Goal: Check status

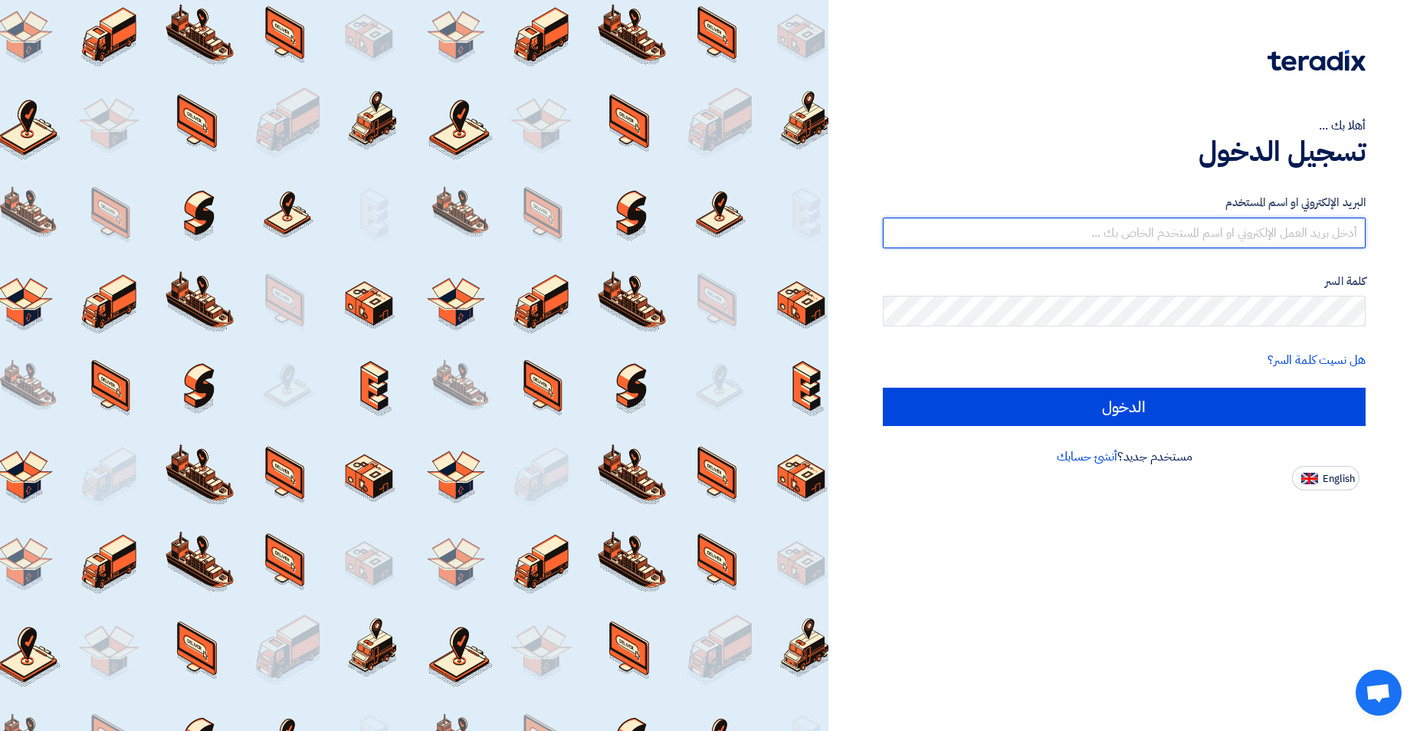
click at [1177, 227] on input "text" at bounding box center [1124, 233] width 483 height 31
type input "[EMAIL_ADDRESS][DOMAIN_NAME]"
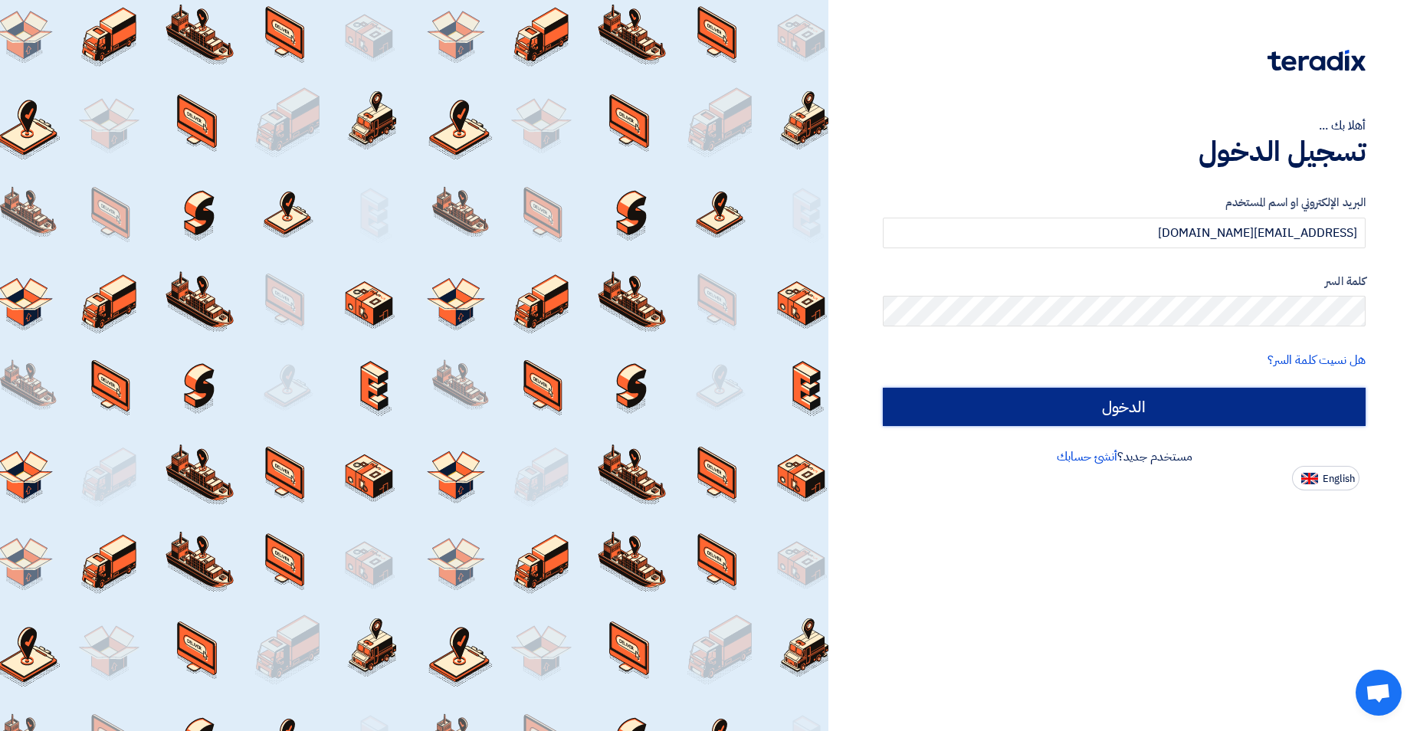
click at [1123, 413] on input "الدخول" at bounding box center [1124, 407] width 483 height 38
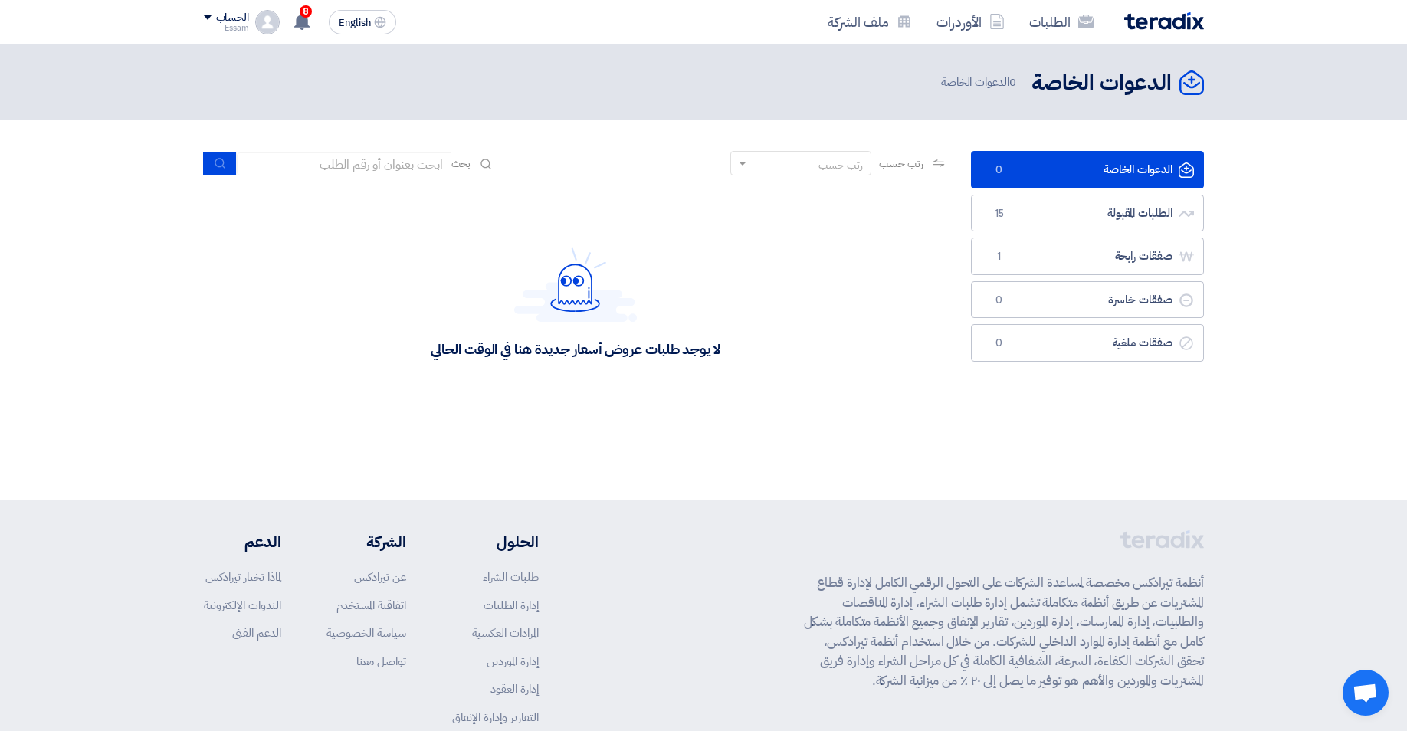
click at [811, 386] on div "لا يوجد طلبات عروض أسعار جديدة هنا في الوقت الحالي" at bounding box center [576, 303] width 744 height 230
click at [1122, 211] on link "الطلبات المقبولة الطلبات المقبولة 15" at bounding box center [1087, 214] width 233 height 38
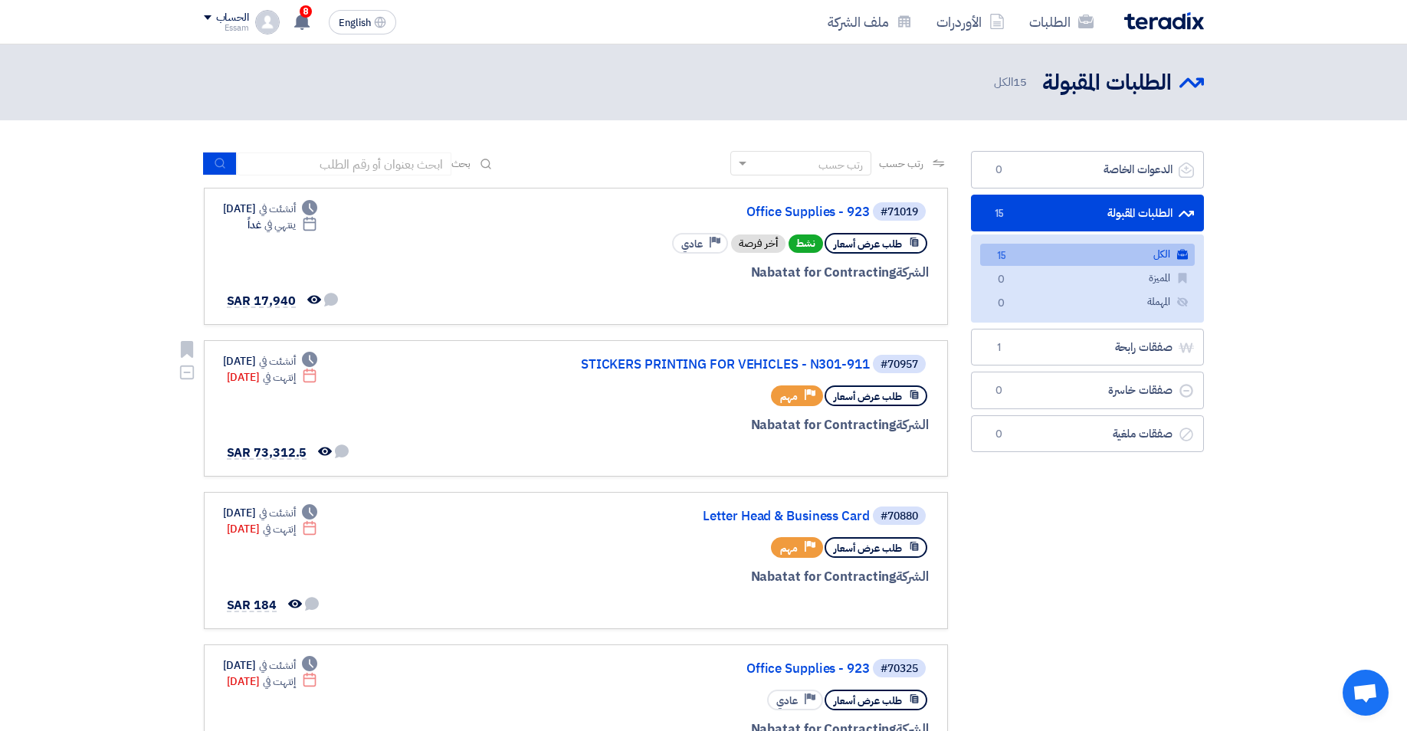
scroll to position [78, 0]
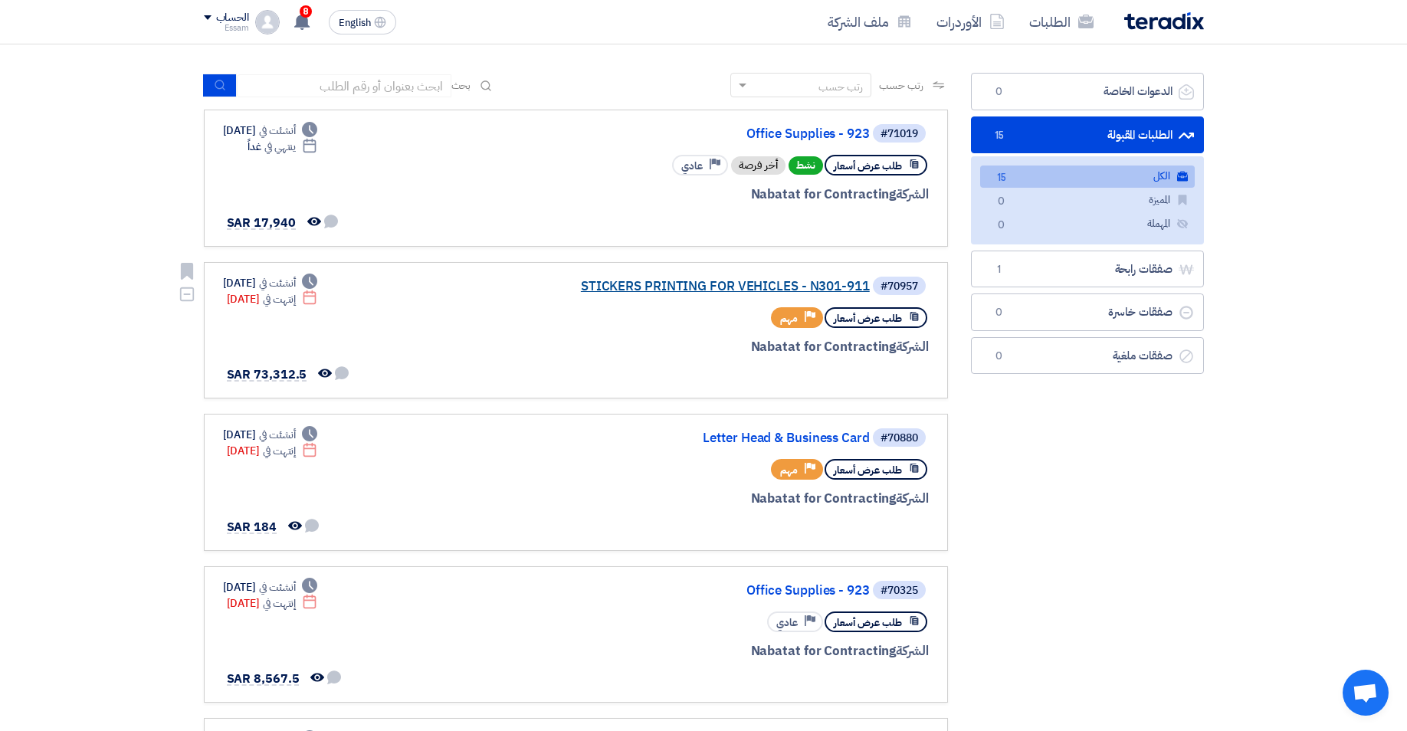
click at [654, 285] on link "STICKERS PRINTING FOR VEHICLES - N301-911" at bounding box center [716, 287] width 306 height 14
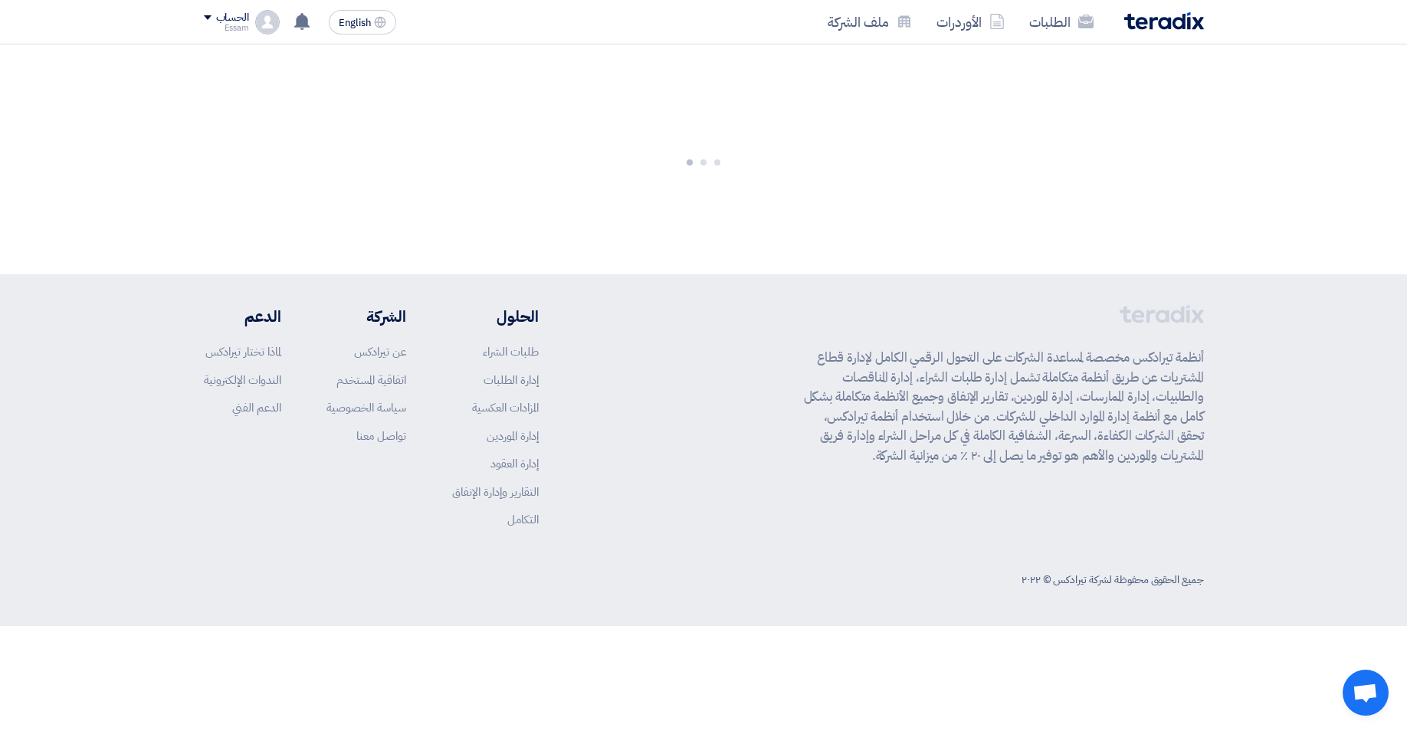
scroll to position [0, 0]
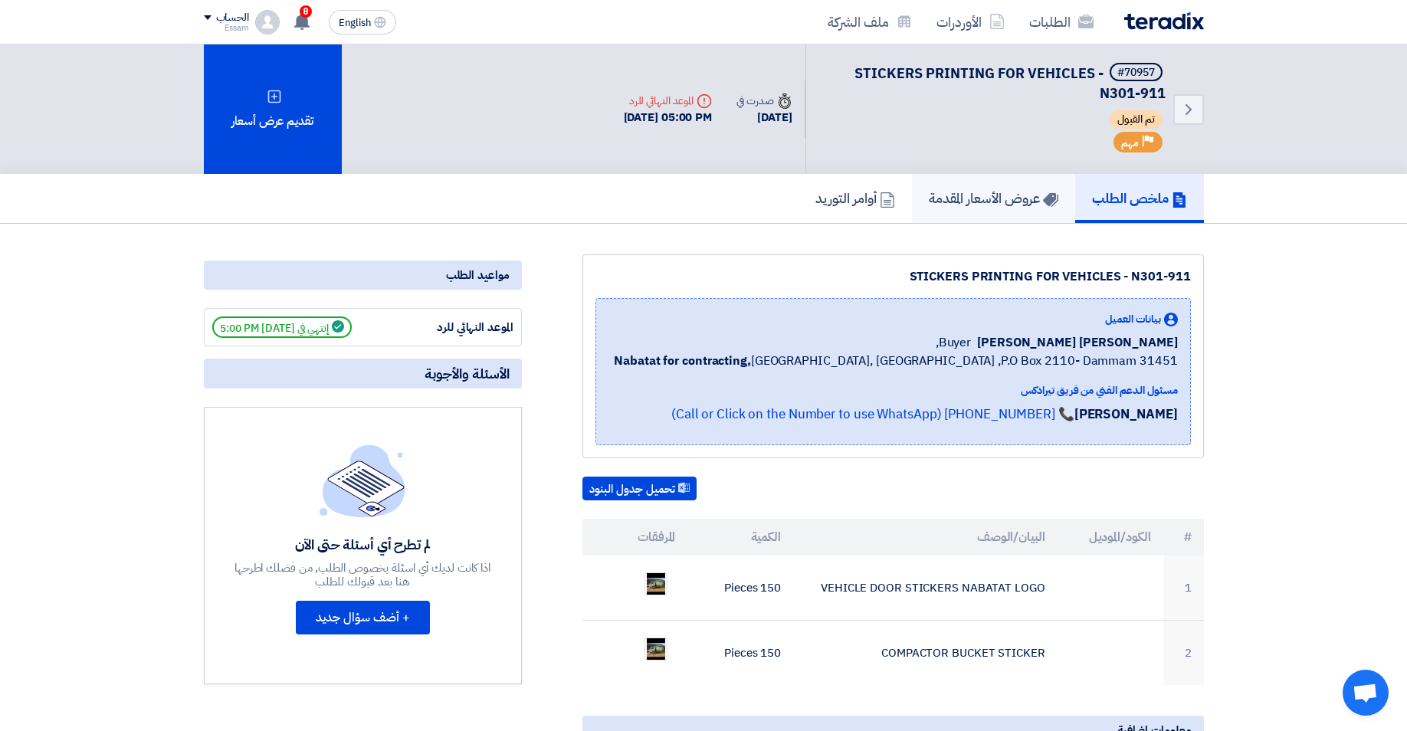
click at [998, 196] on h5 "عروض الأسعار المقدمة" at bounding box center [993, 198] width 129 height 18
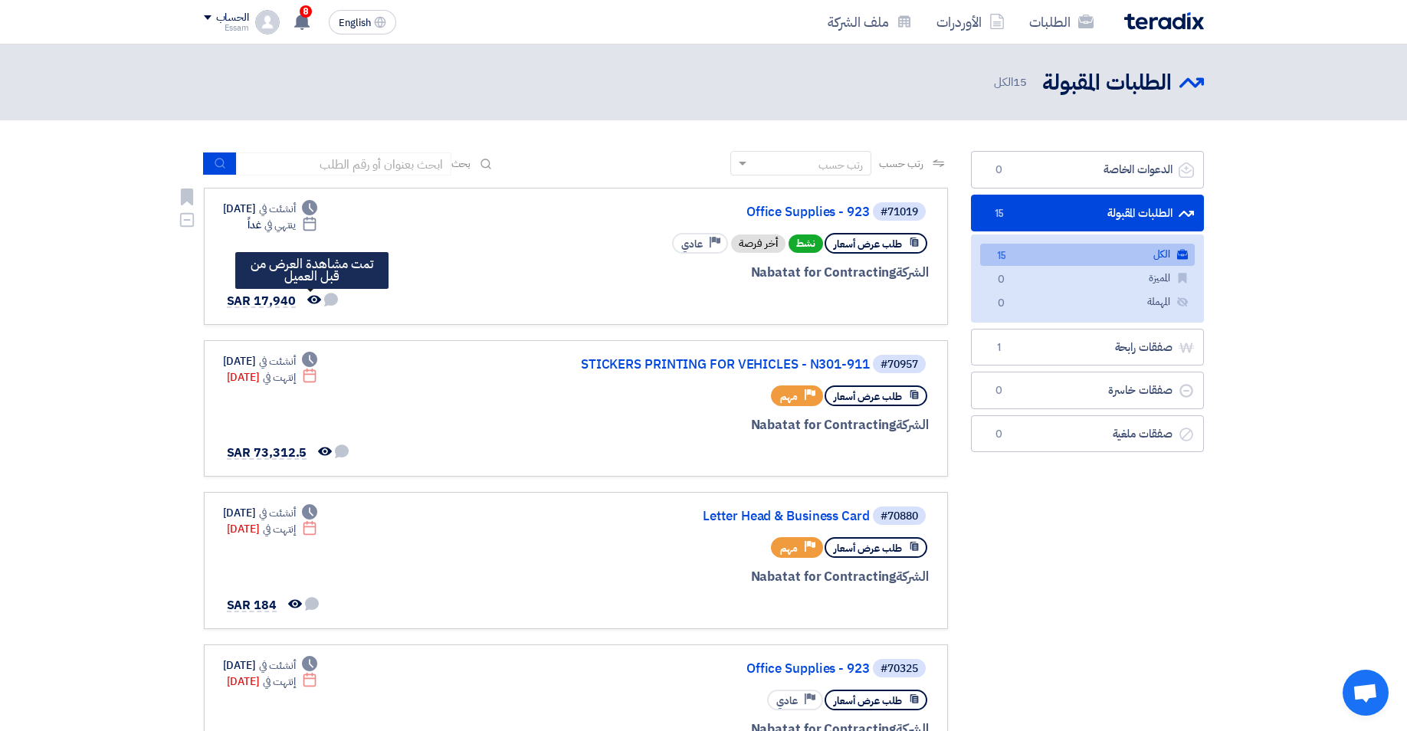
click at [311, 299] on use at bounding box center [314, 299] width 14 height 8
click at [274, 299] on span "SAR 17,940" at bounding box center [261, 301] width 69 height 18
click at [826, 211] on link "Office Supplies - 923" at bounding box center [716, 212] width 306 height 14
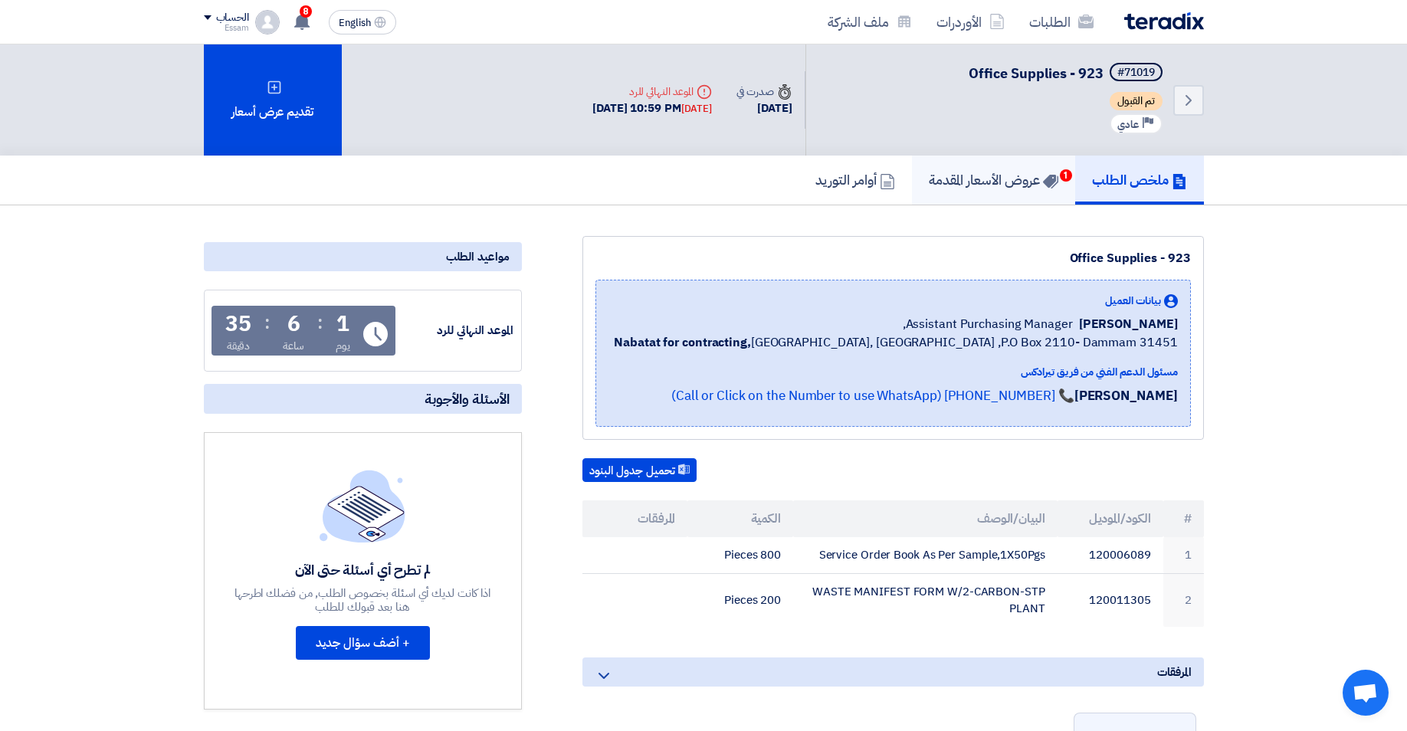
click at [1060, 175] on span "1" at bounding box center [1066, 175] width 12 height 12
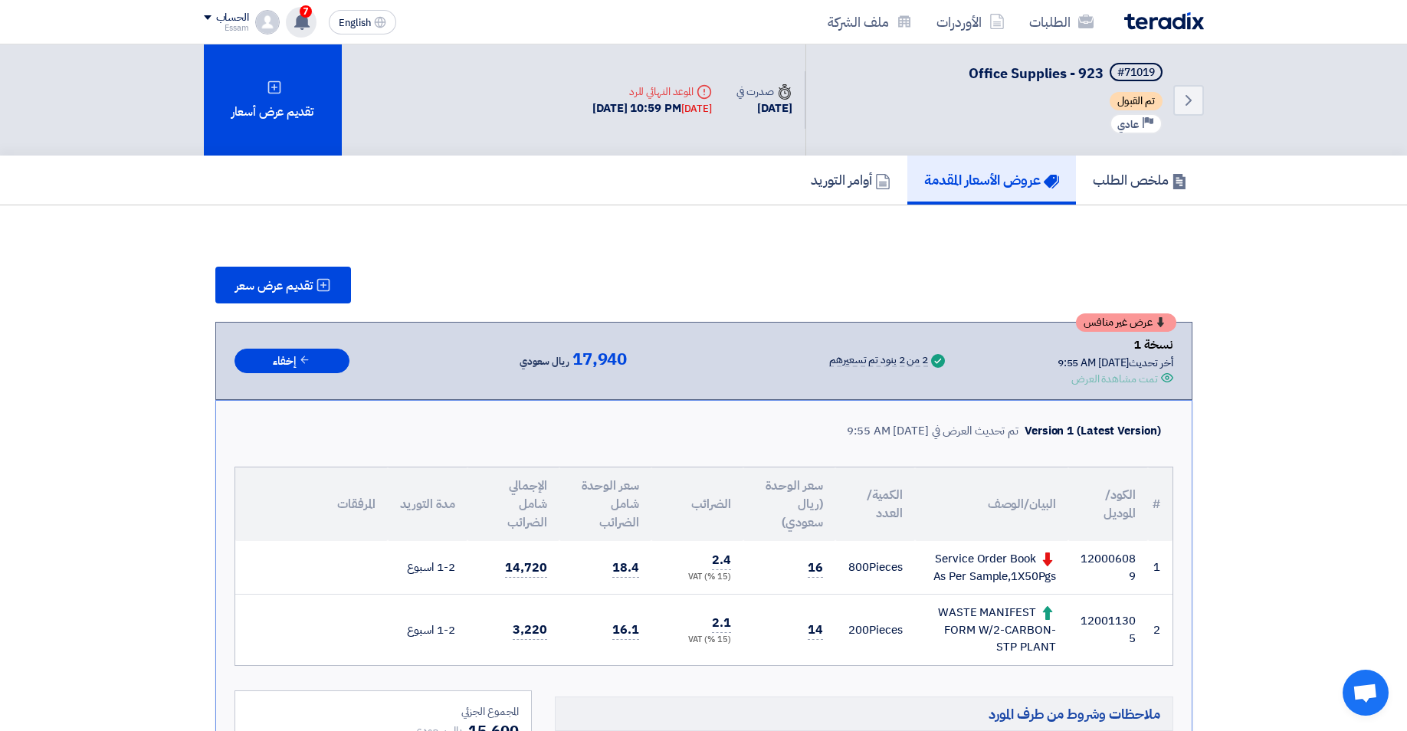
click at [306, 16] on span "7" at bounding box center [306, 11] width 12 height 12
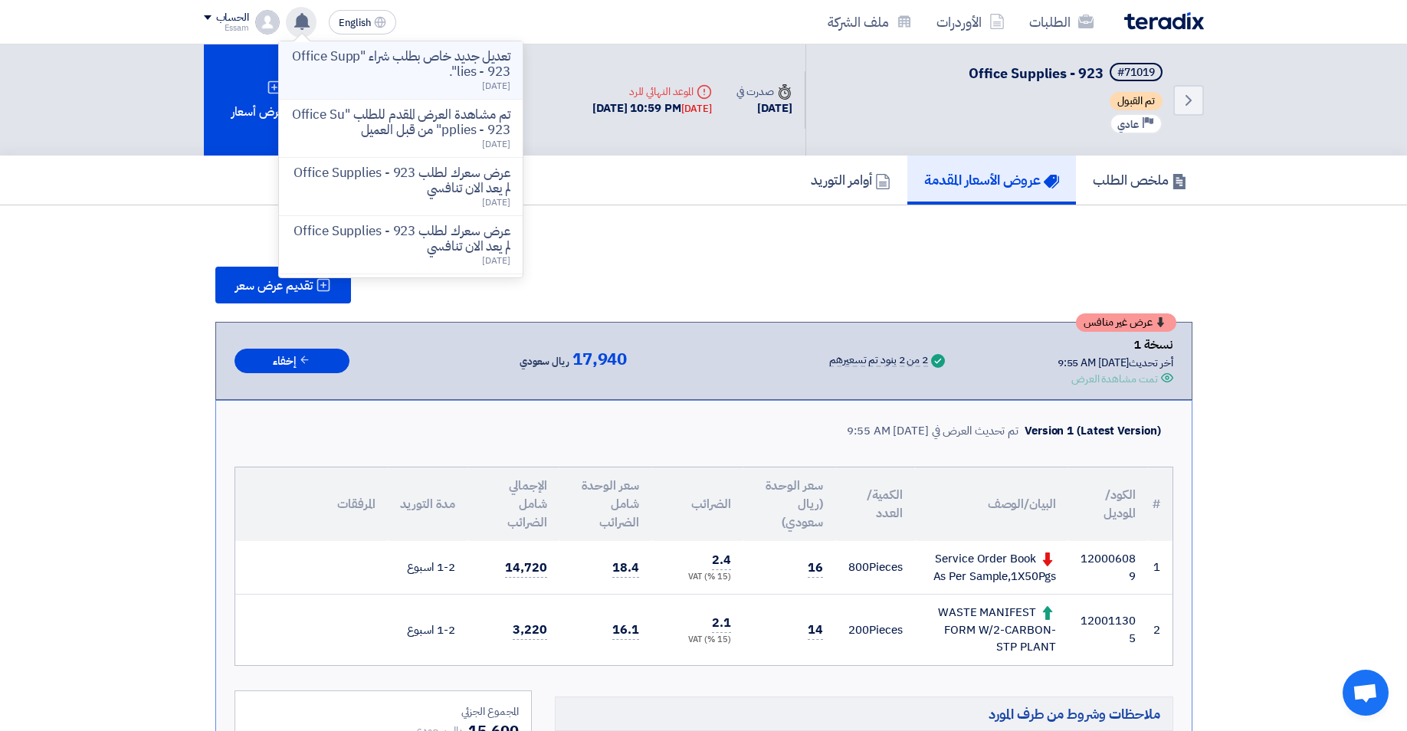
click at [419, 59] on p "تعديل جديد خاص بطلب شراء "Office Supplies - 923"." at bounding box center [400, 64] width 219 height 31
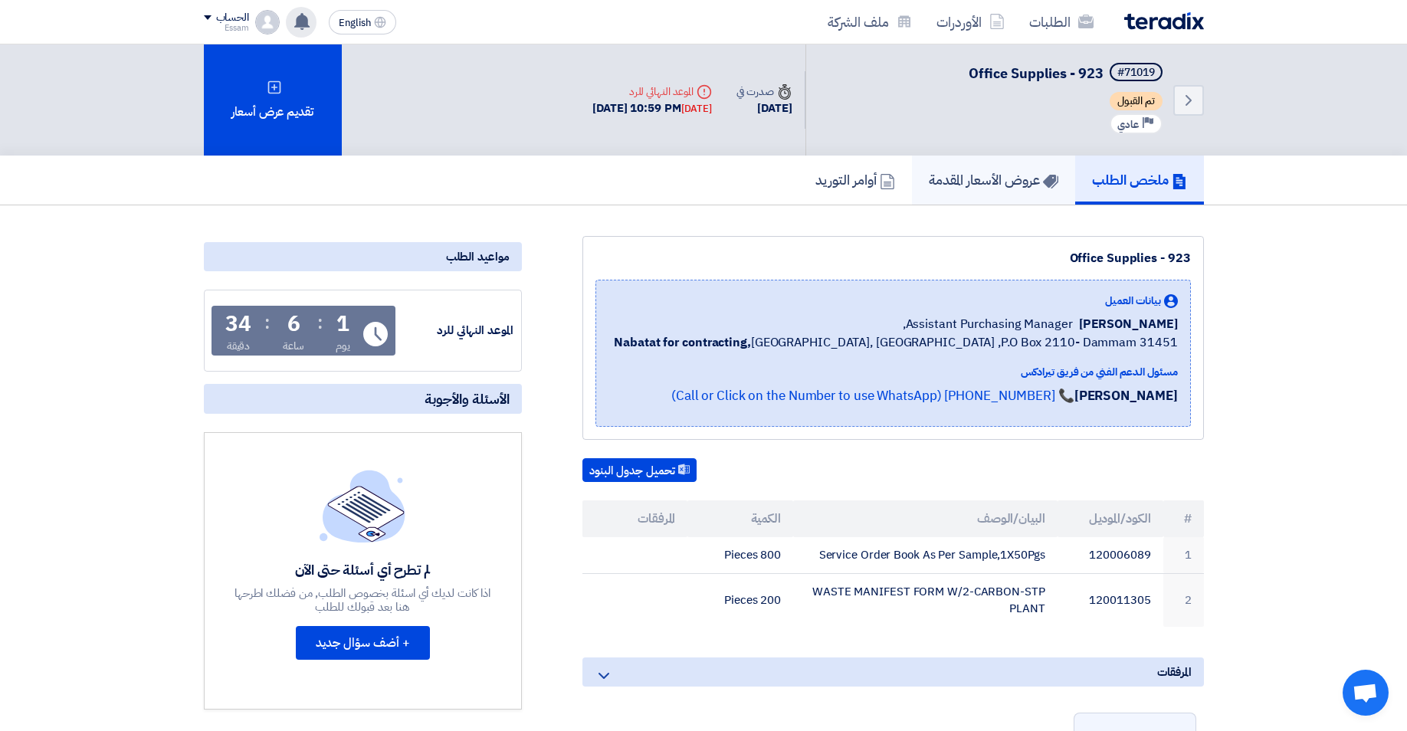
click at [301, 21] on use at bounding box center [301, 21] width 15 height 17
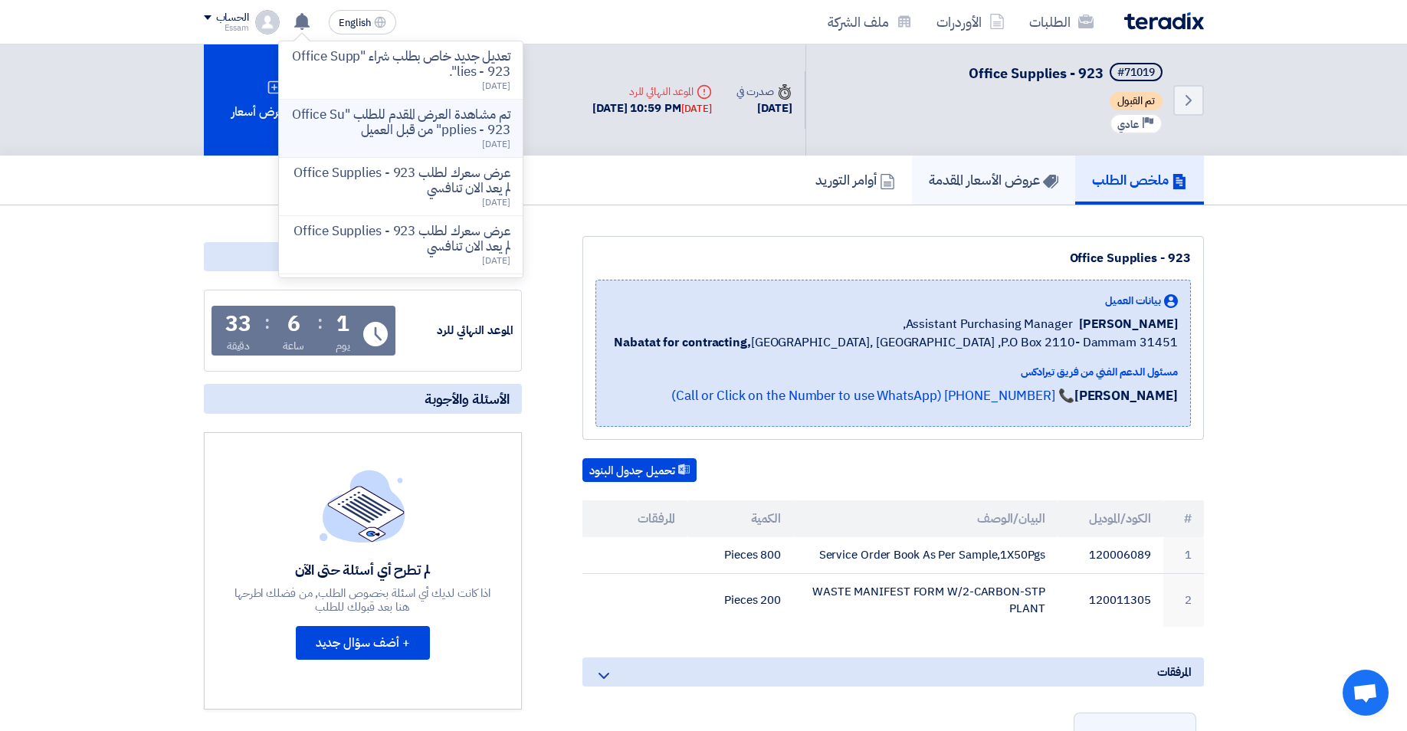
click at [367, 117] on p "تم مشاهدة العرض المقدم للطلب "Office Supplies - 923" من قبل العميل" at bounding box center [400, 122] width 219 height 31
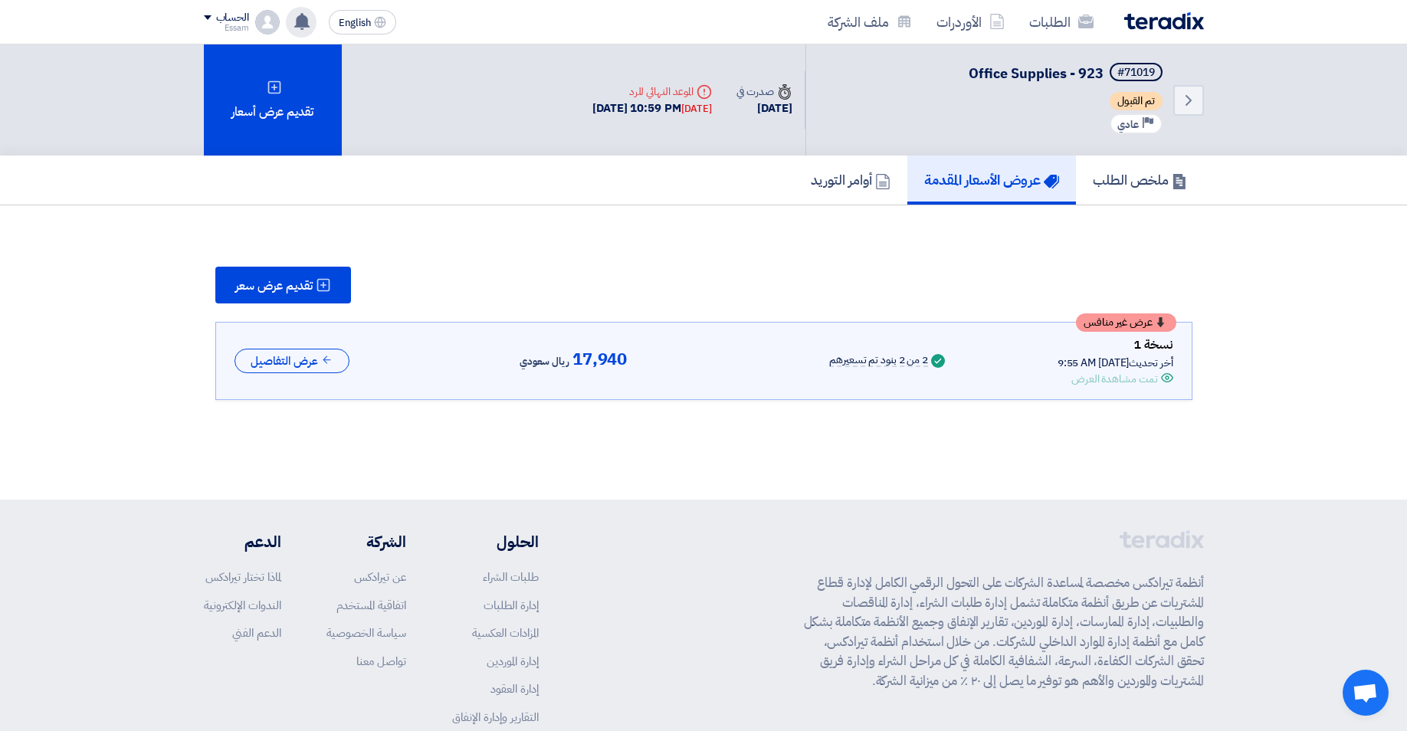
click at [300, 22] on use at bounding box center [301, 21] width 15 height 17
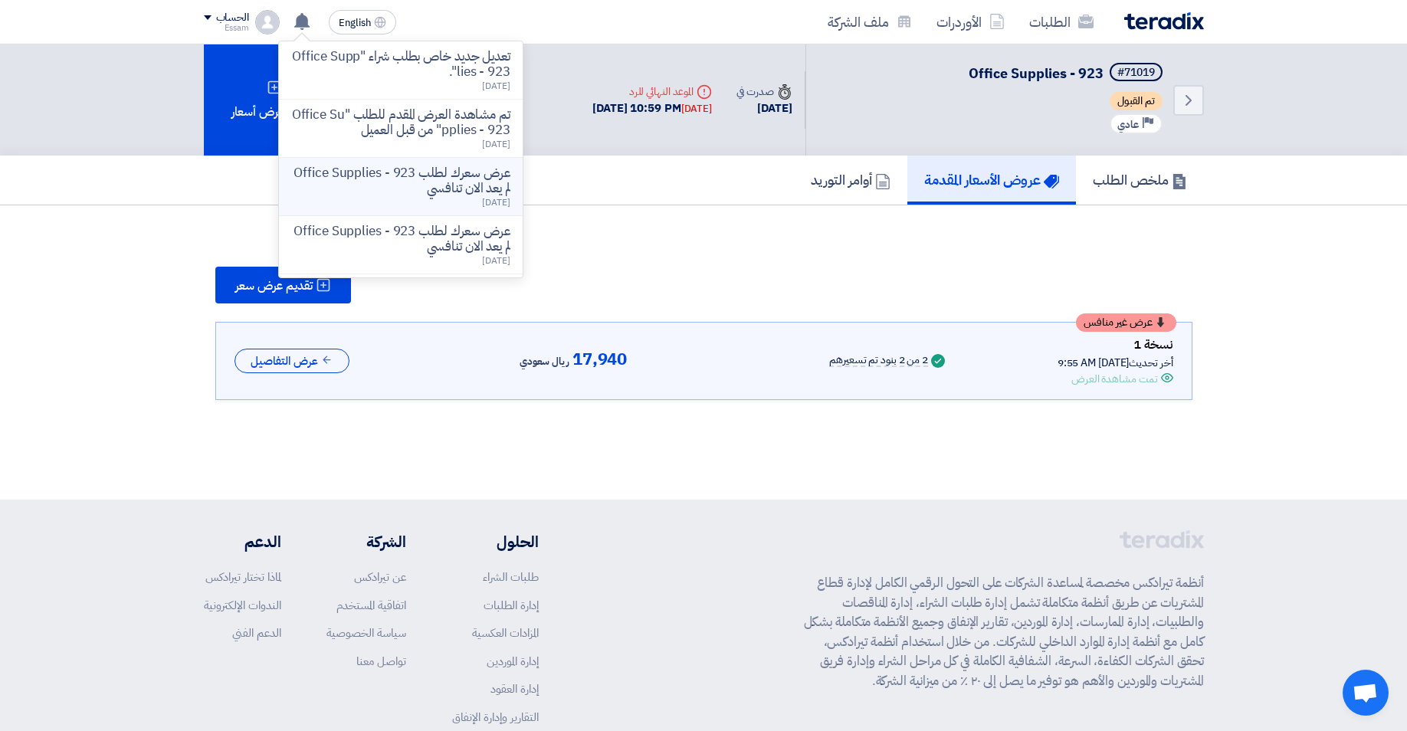
click at [420, 175] on p "عرض سعرك لطلب Office Supplies - 923 لم يعد الان تنافسي" at bounding box center [400, 180] width 219 height 31
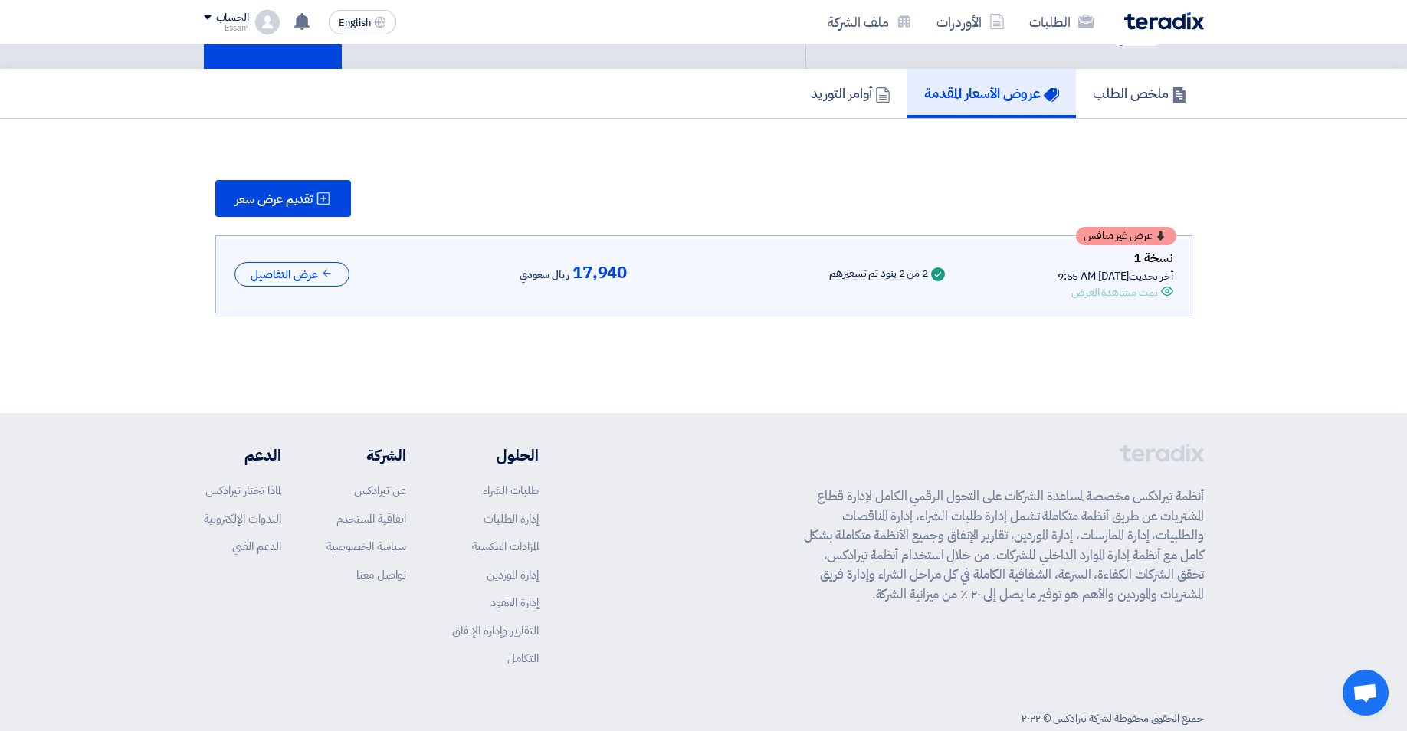
scroll to position [120, 0]
